Goal: Information Seeking & Learning: Learn about a topic

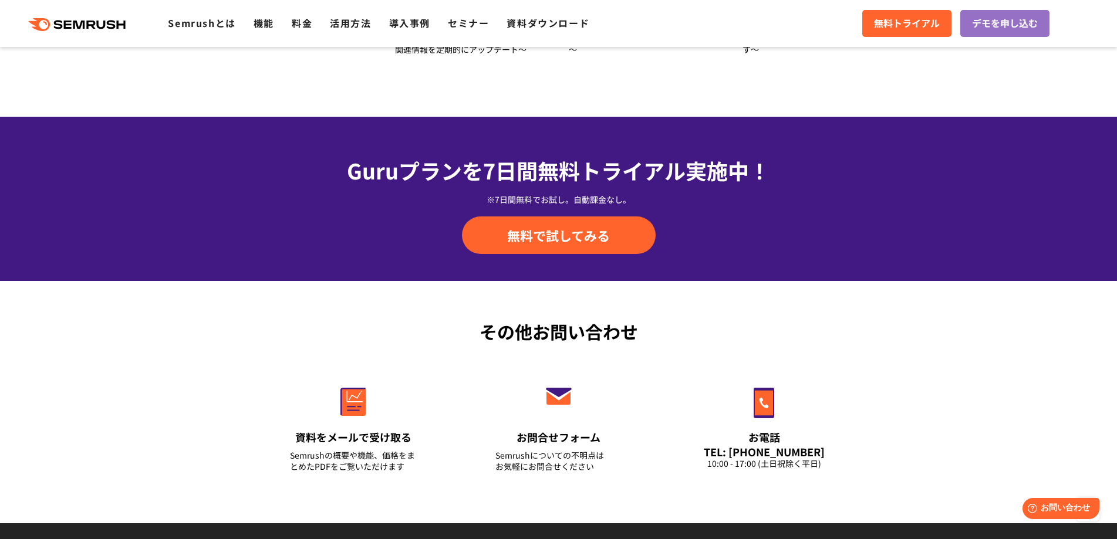
scroll to position [3932, 0]
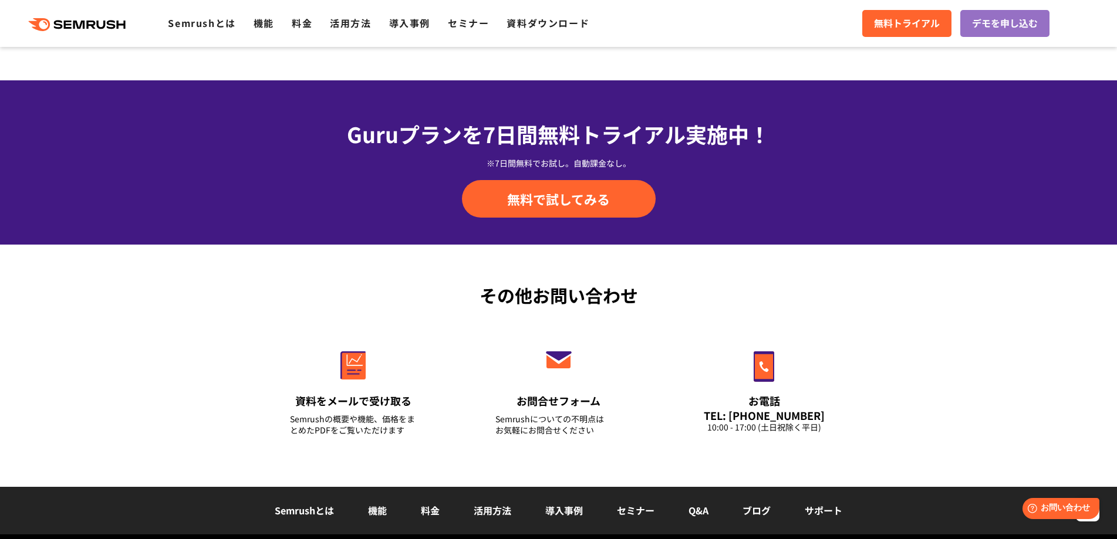
click at [433, 515] on link "料金" at bounding box center [430, 511] width 19 height 14
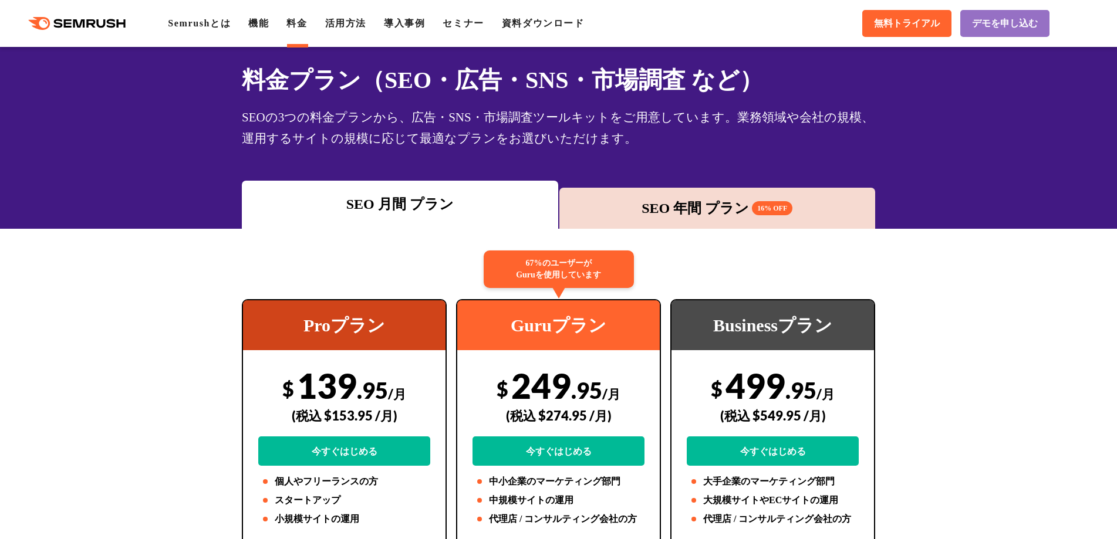
scroll to position [59, 0]
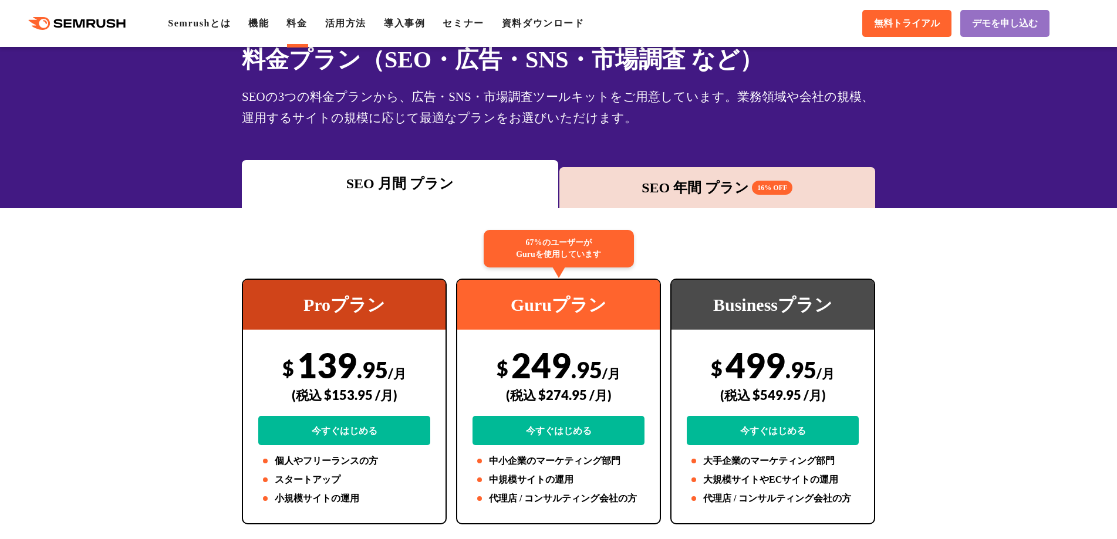
click at [715, 194] on div "SEO 年間 プラン 16% OFF" at bounding box center [717, 187] width 305 height 21
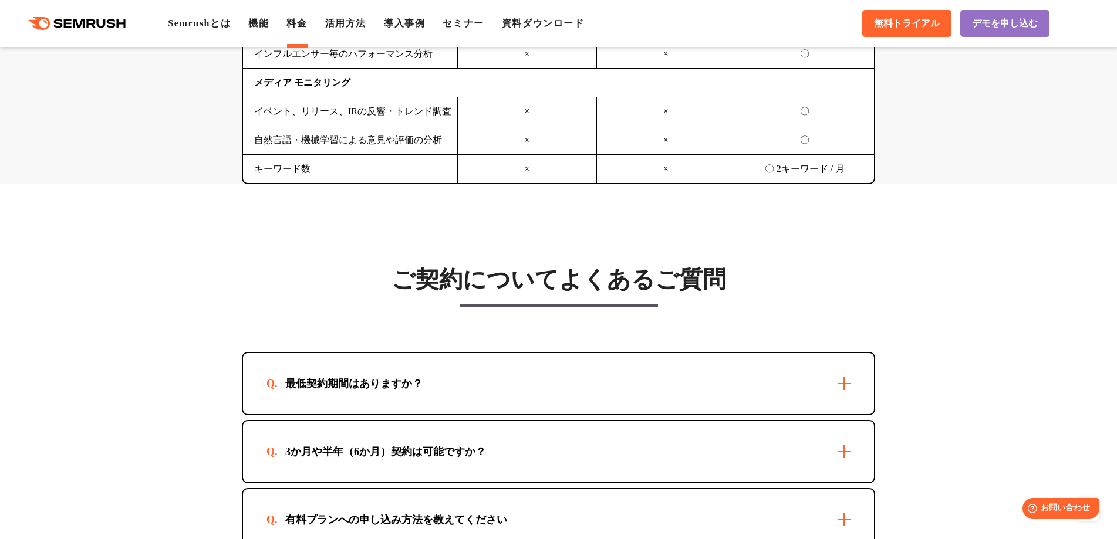
scroll to position [3345, 0]
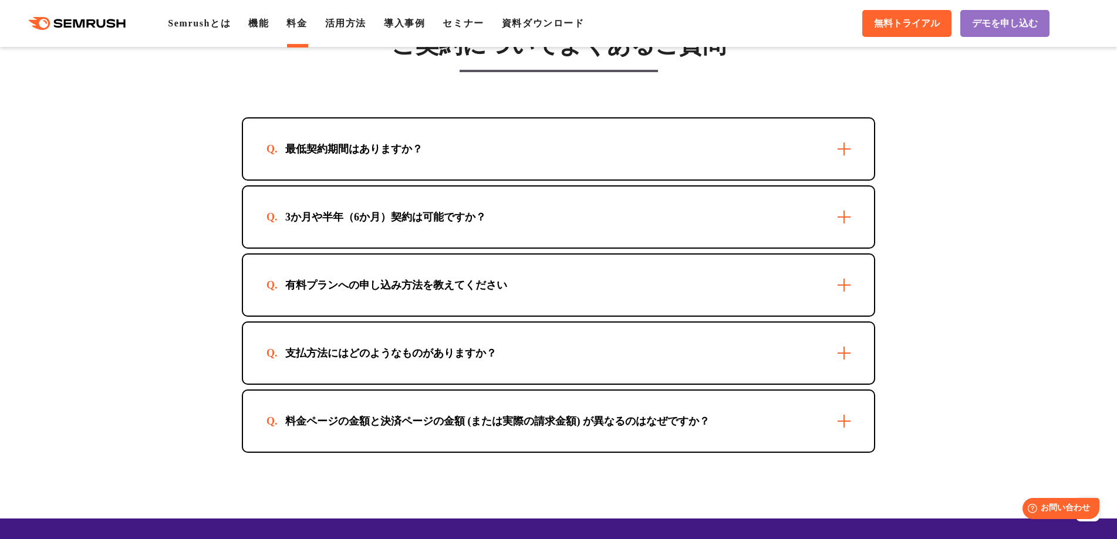
click at [584, 374] on div "支払方法にはどのようなものがありますか？" at bounding box center [558, 353] width 631 height 61
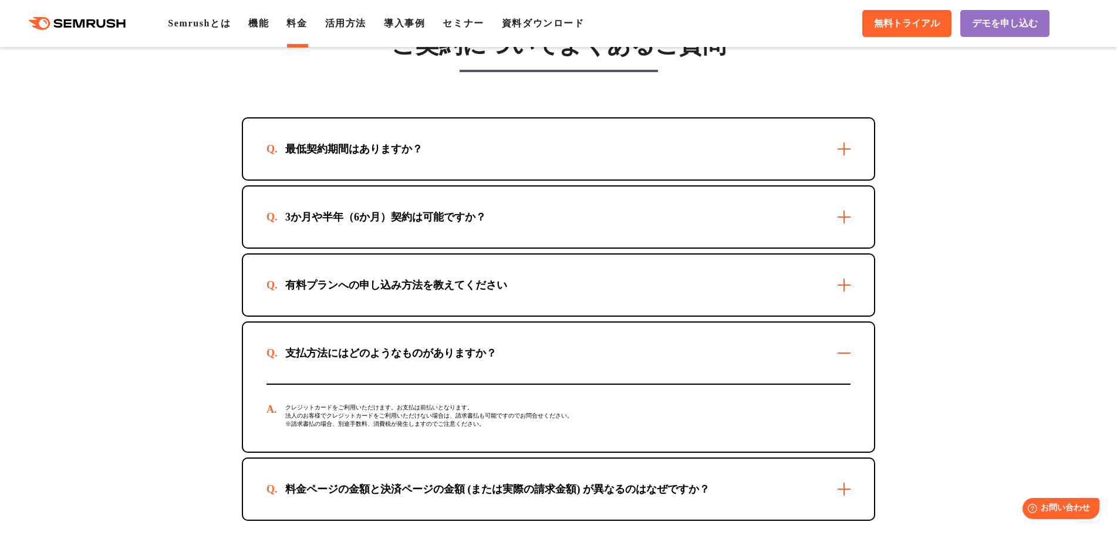
scroll to position [3404, 0]
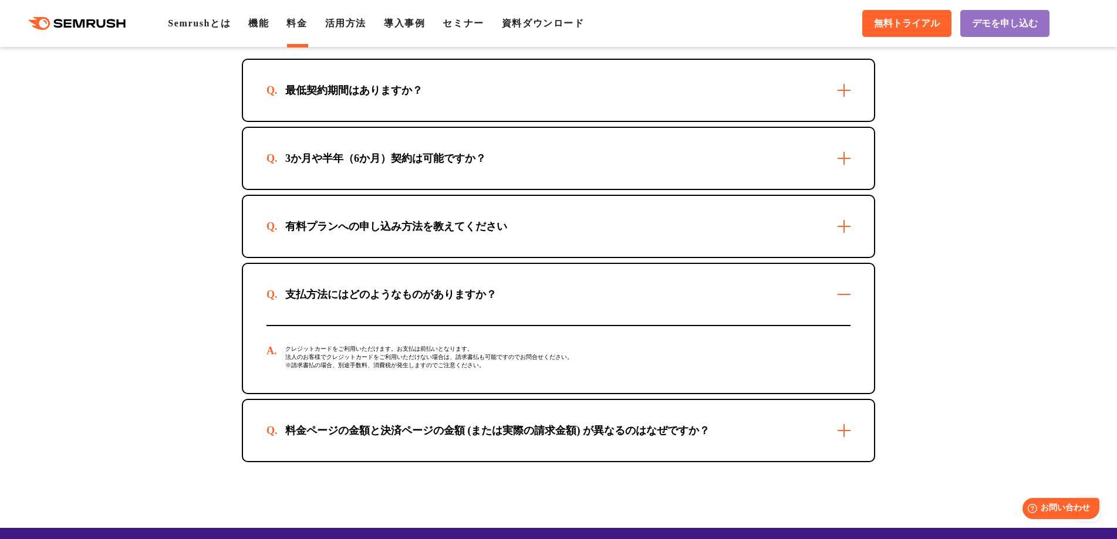
click at [389, 379] on div "クレジットカードをご利用いただけます。お支払は前払いとなります。 法人のお客様でクレジットカードをご利用いただけない場合は、請求書払も可能ですのでお問合せくだ…" at bounding box center [558, 359] width 584 height 67
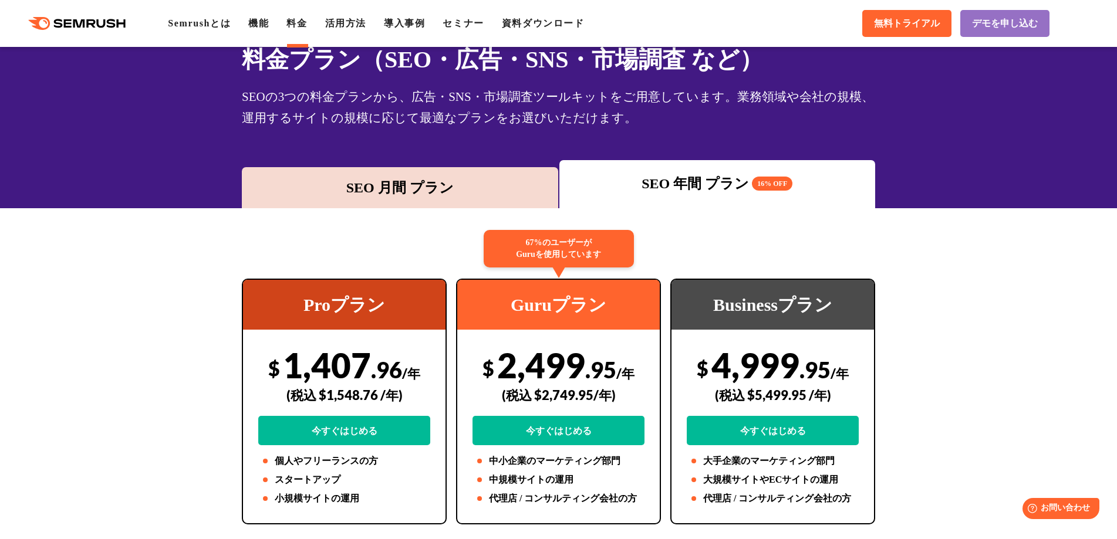
scroll to position [0, 0]
